Goal: Task Accomplishment & Management: Manage account settings

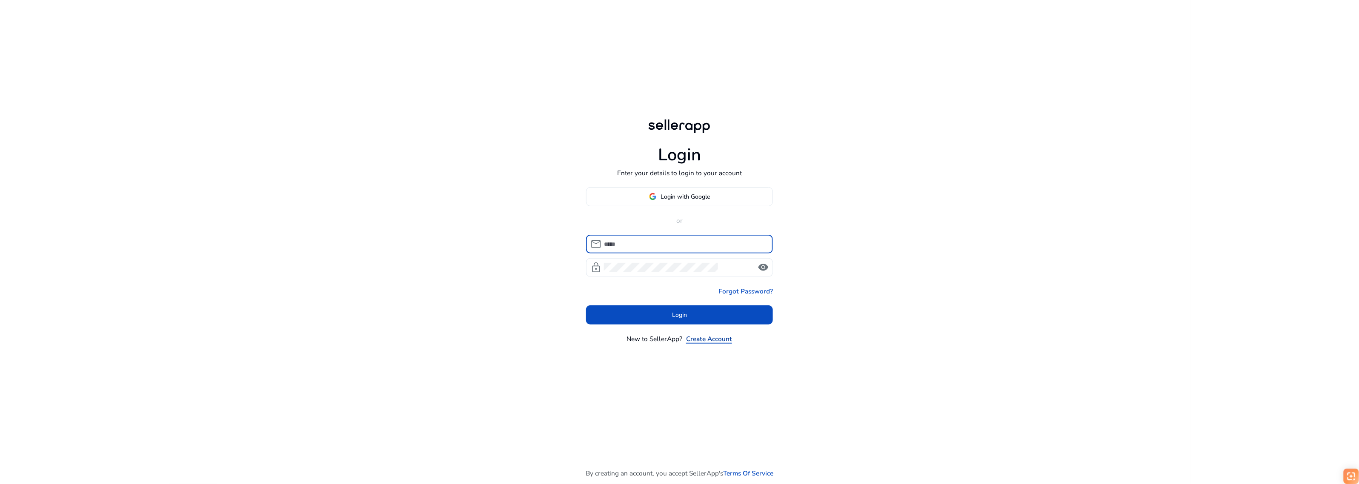
type input "**********"
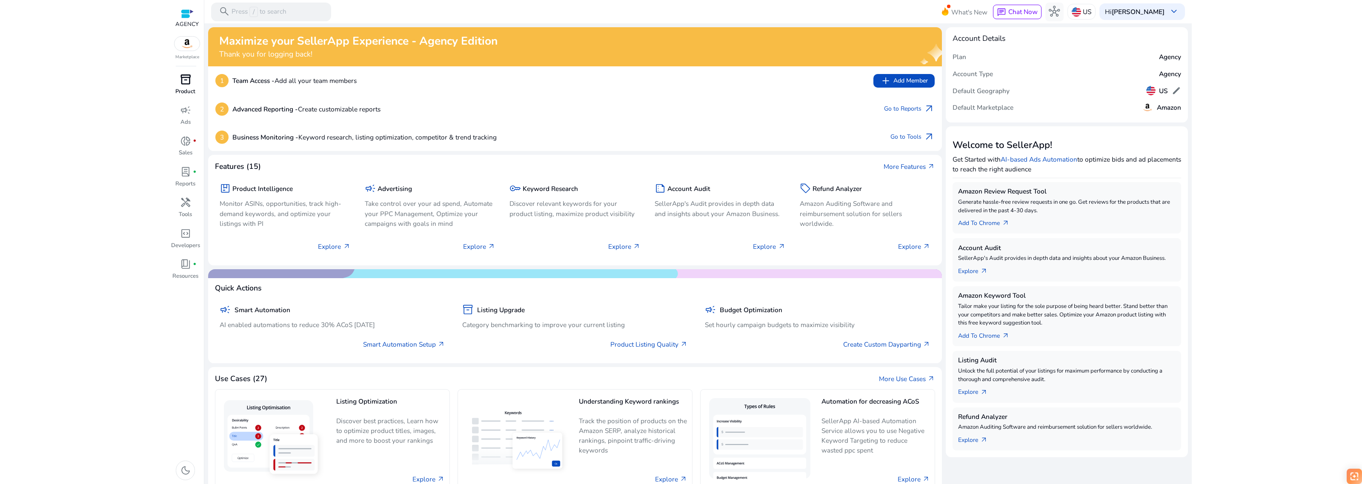
click at [189, 86] on div "inventory_2" at bounding box center [185, 79] width 26 height 15
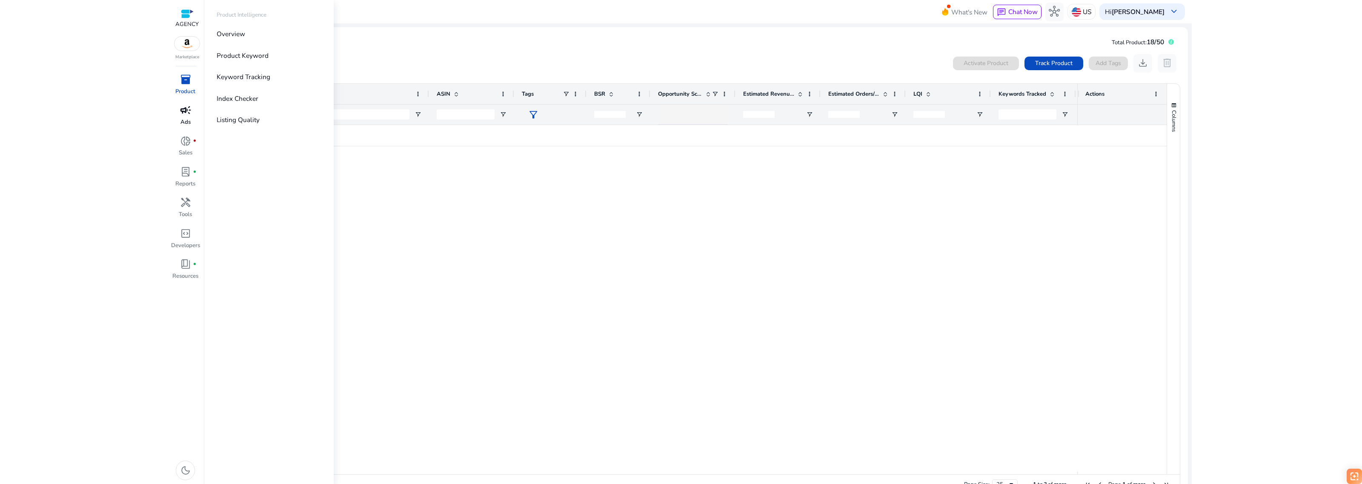
click at [187, 113] on span "campaign" at bounding box center [185, 110] width 11 height 11
click at [183, 88] on p "Product" at bounding box center [185, 92] width 20 height 9
click at [184, 117] on div "campaign" at bounding box center [185, 110] width 26 height 15
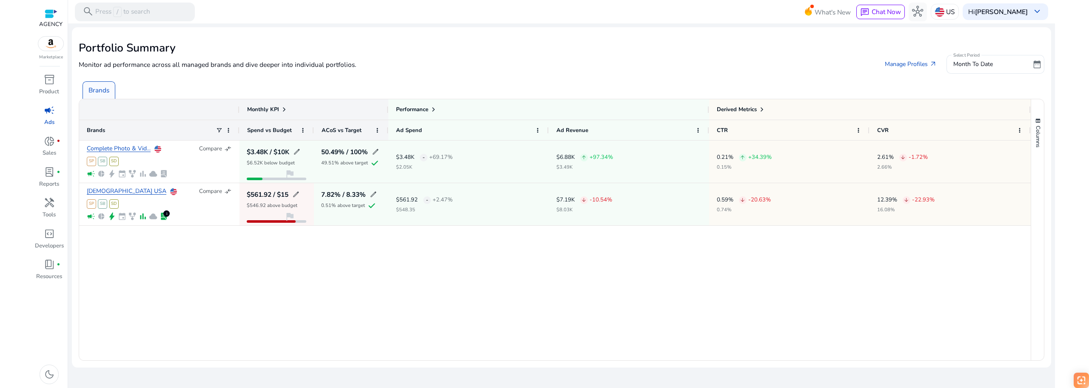
click at [1075, 21] on div at bounding box center [544, 19] width 1089 height 38
click at [1075, 18] on div at bounding box center [544, 19] width 1089 height 38
click at [752, 323] on div "Complete Photo & Vid... Compare compare_arrows SP SB SD campaign pie_chart bolt…" at bounding box center [555, 250] width 952 height 220
